Goal: Find specific page/section

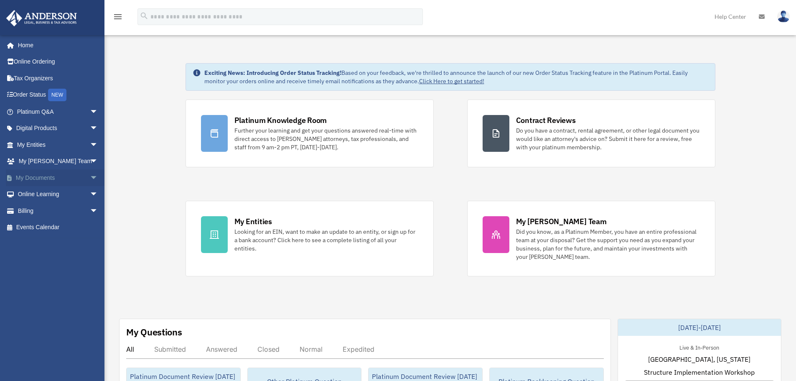
click at [63, 181] on link "My Documents arrow_drop_down" at bounding box center [58, 177] width 105 height 17
click at [90, 175] on span "arrow_drop_down" at bounding box center [98, 177] width 17 height 17
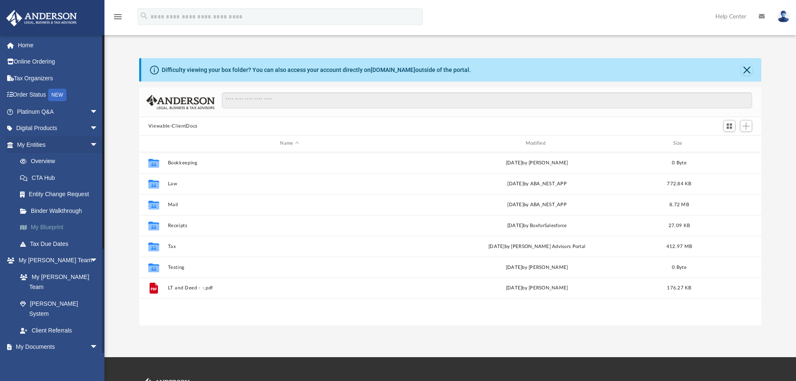
scroll to position [184, 616]
click at [90, 338] on span "arrow_drop_down" at bounding box center [98, 346] width 17 height 17
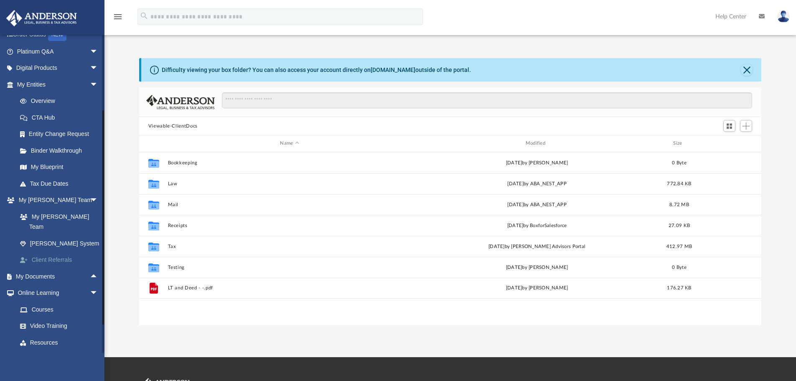
scroll to position [83, 0]
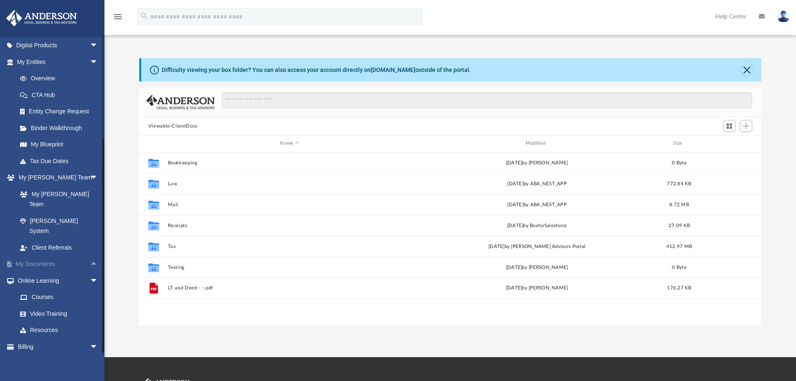
click at [90, 256] on span "arrow_drop_up" at bounding box center [98, 264] width 17 height 17
click at [56, 305] on link "Forms Library" at bounding box center [61, 313] width 99 height 17
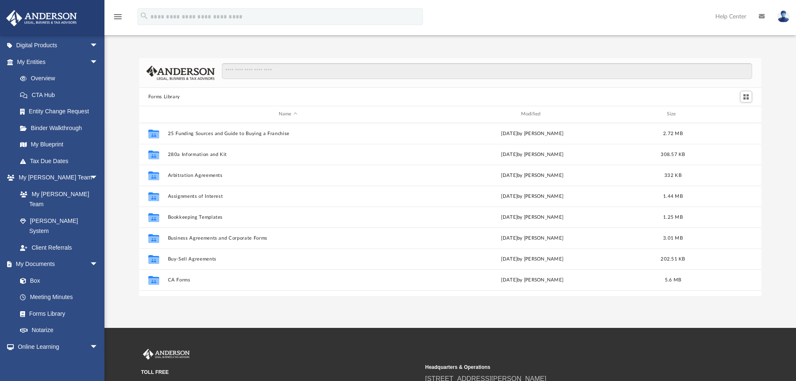
scroll to position [184, 616]
click at [313, 77] on input "Search files and folders" at bounding box center [487, 71] width 530 height 16
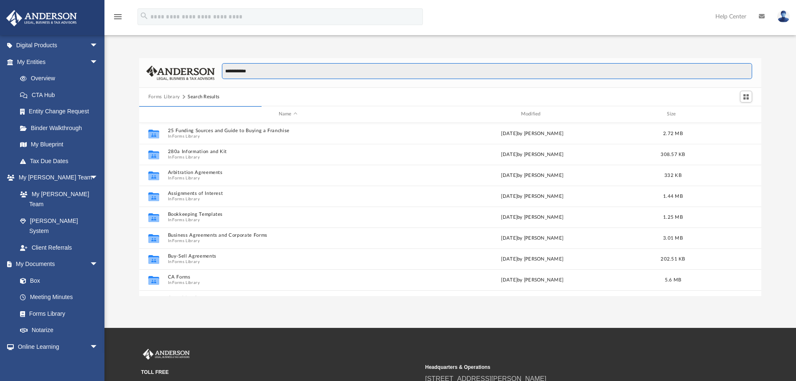
scroll to position [158, 616]
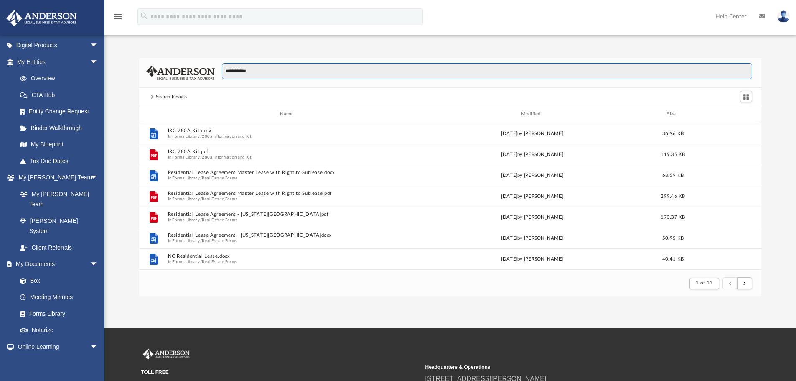
click at [313, 77] on input "**********" at bounding box center [487, 71] width 530 height 16
type input "**********"
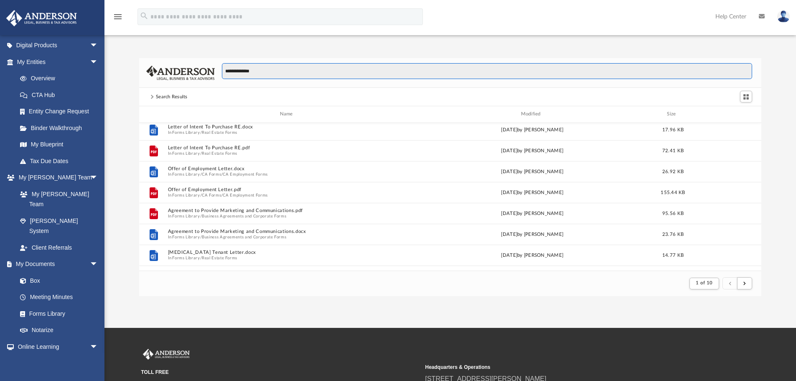
scroll to position [448, 0]
